Goal: Information Seeking & Learning: Learn about a topic

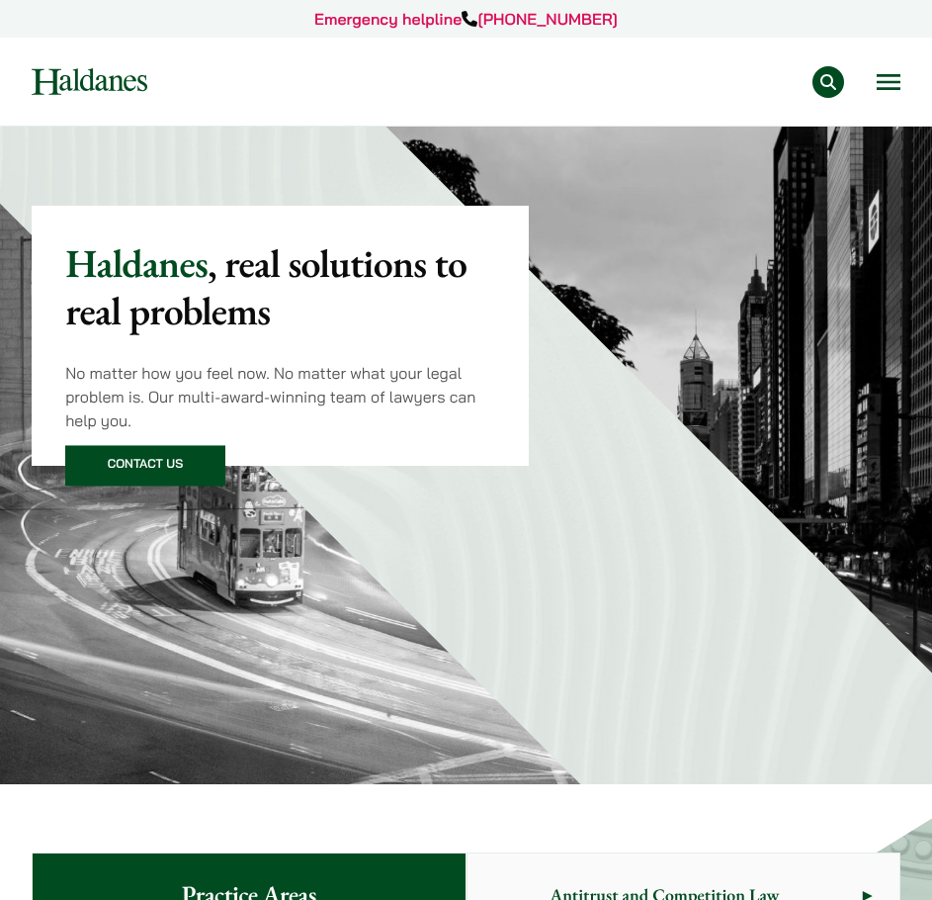
click at [894, 75] on button "Open menu" at bounding box center [889, 82] width 24 height 16
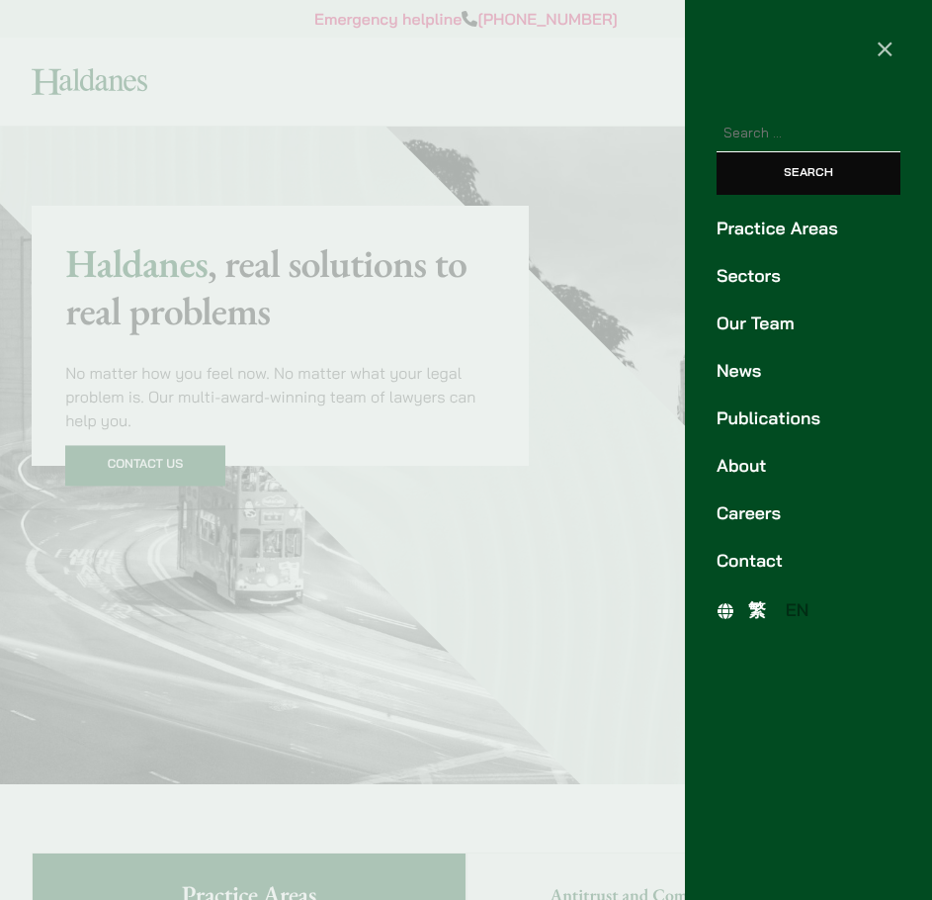
click at [777, 505] on link "Careers" at bounding box center [809, 513] width 184 height 27
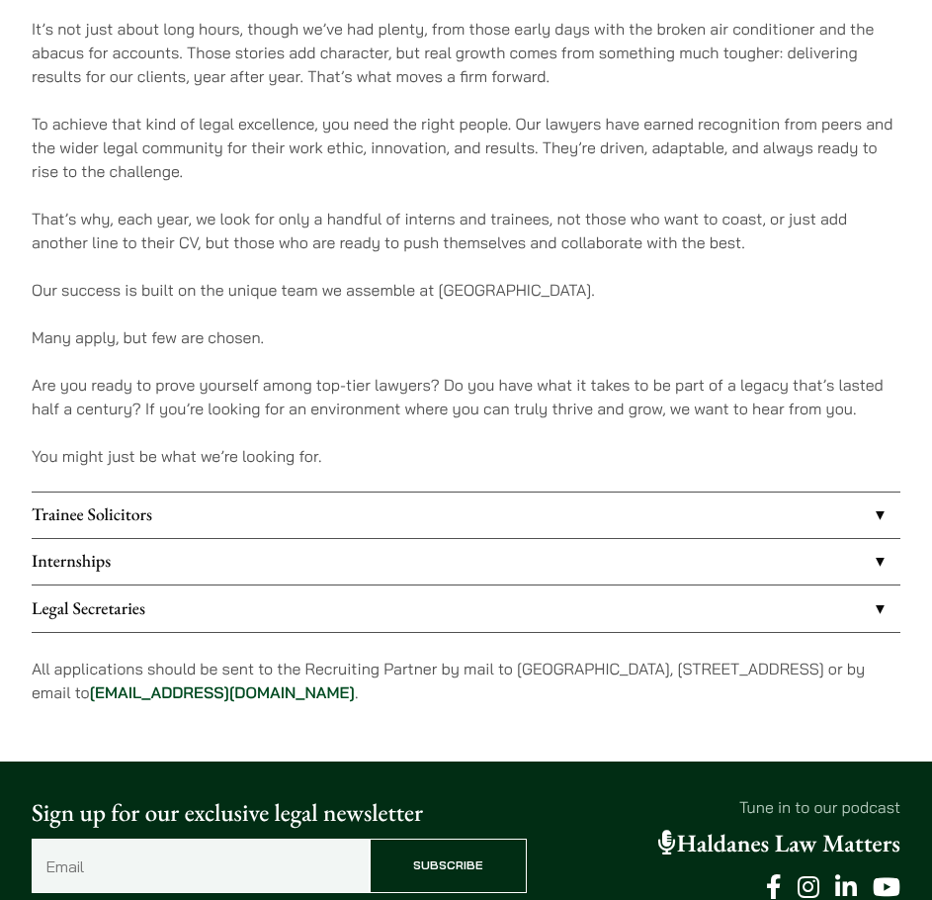
scroll to position [1186, 0]
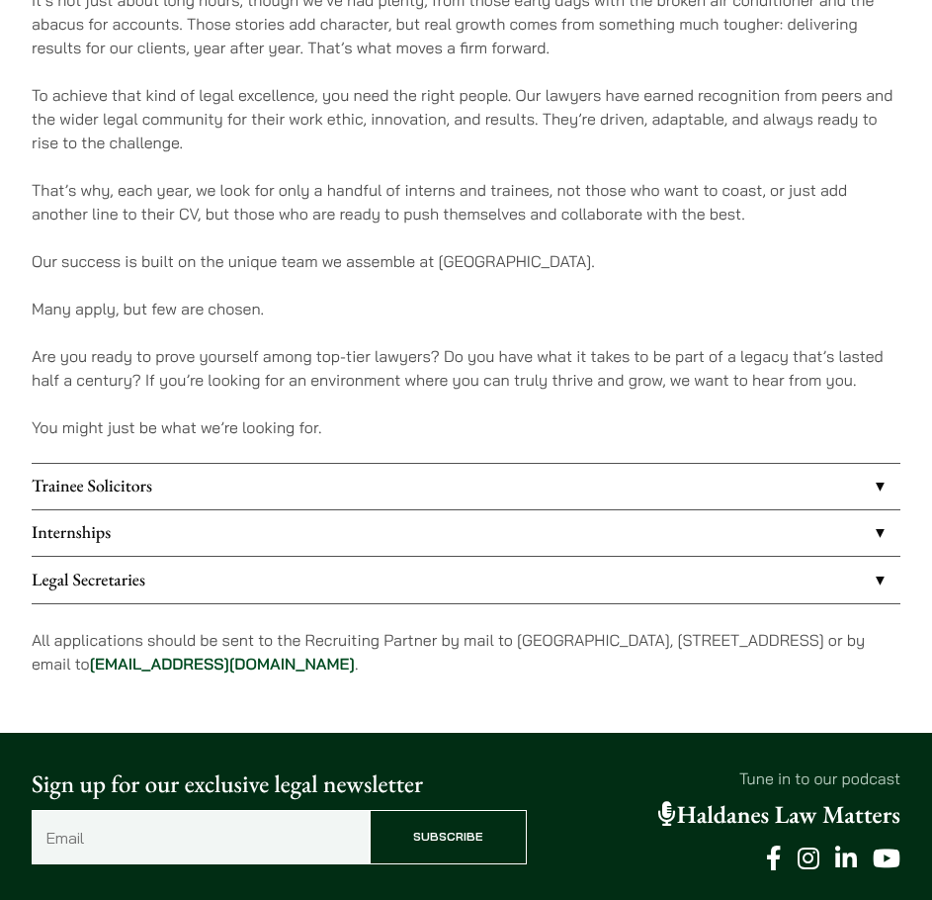
click at [155, 531] on link "Internships" at bounding box center [466, 532] width 869 height 45
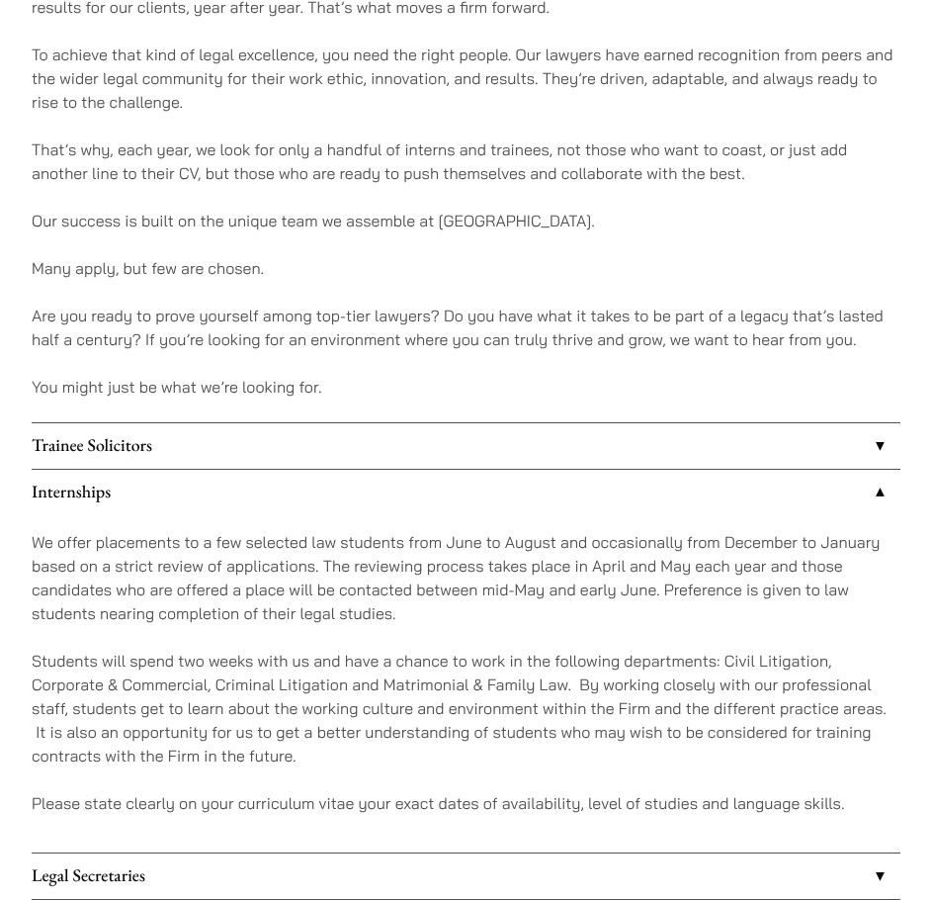
scroll to position [1417, 0]
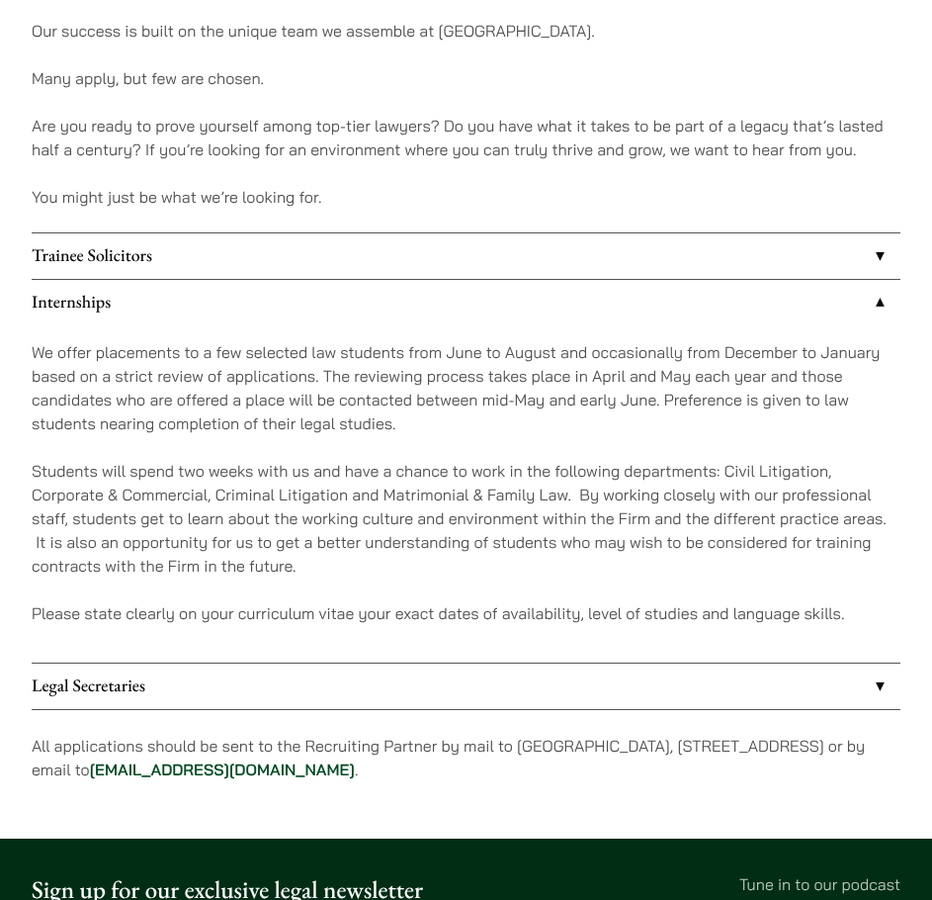
click at [291, 267] on link "Trainee Solicitors" at bounding box center [466, 255] width 869 height 45
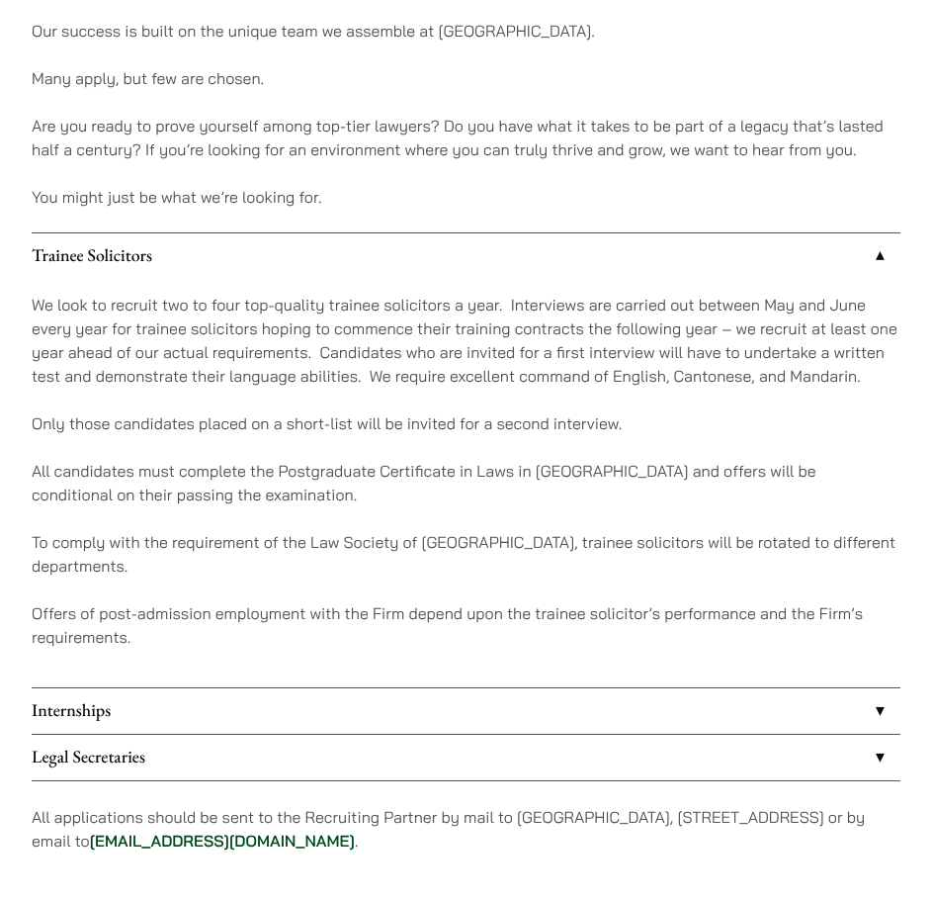
click at [291, 267] on link "Trainee Solicitors" at bounding box center [466, 255] width 869 height 45
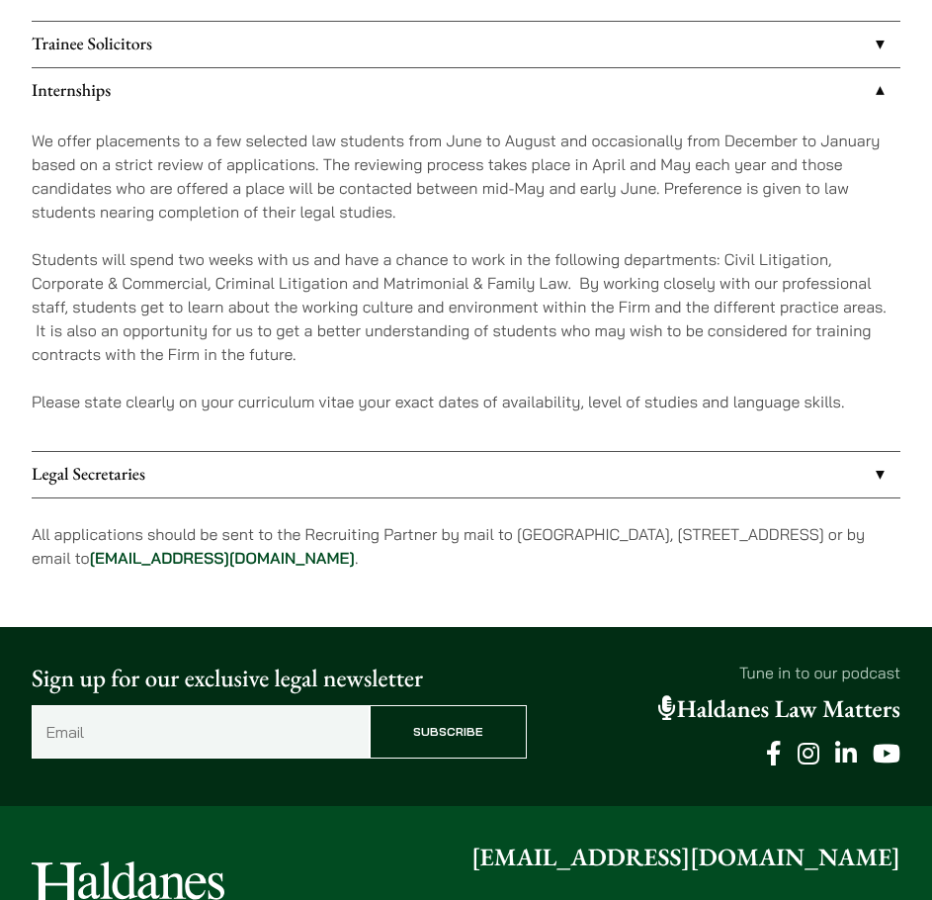
scroll to position [1649, 0]
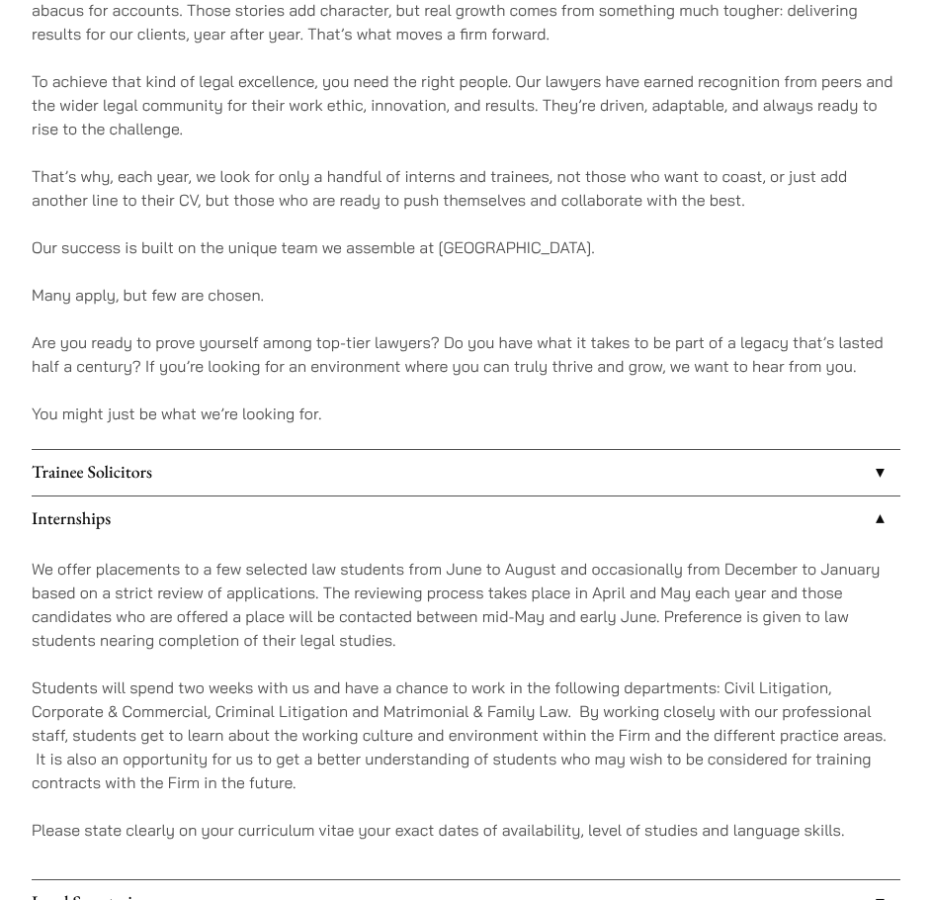
scroll to position [1186, 0]
